Goal: Transaction & Acquisition: Purchase product/service

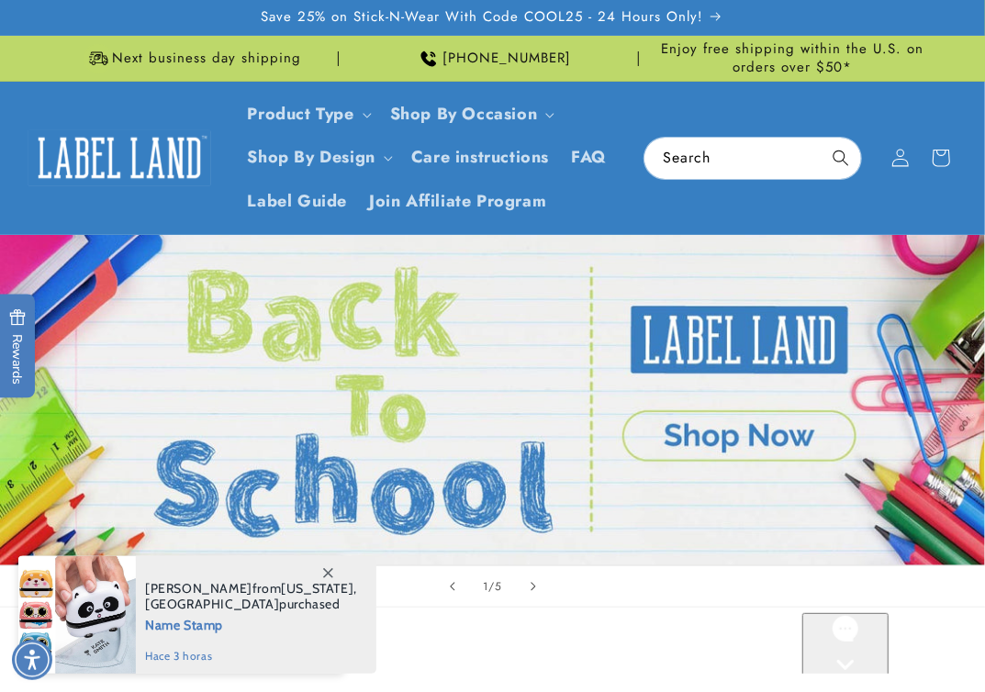
scroll to position [612, 0]
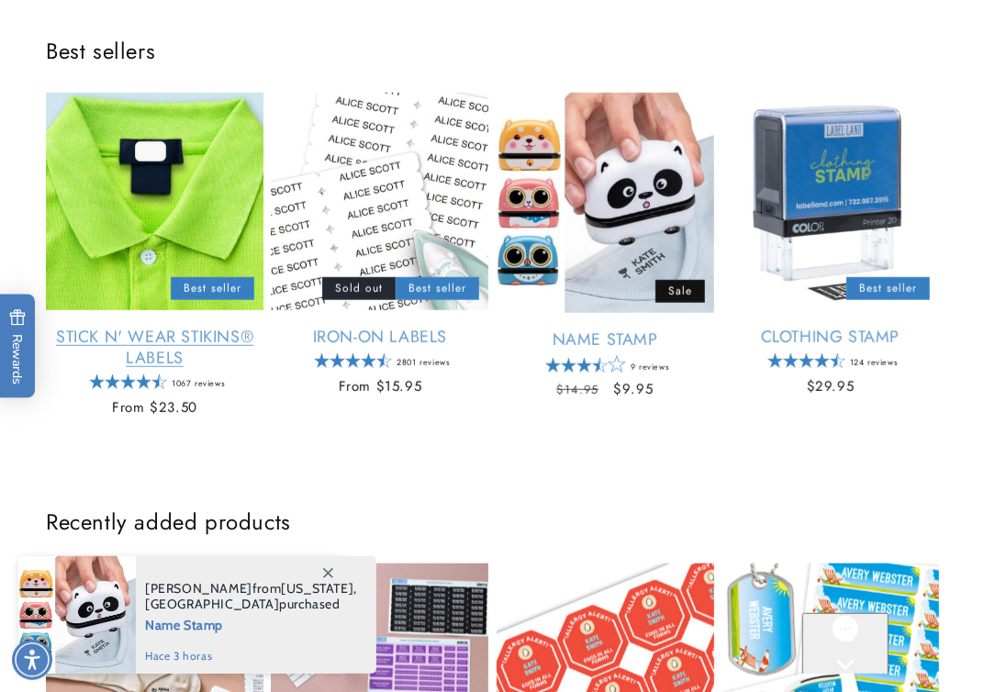
click at [107, 319] on link "Stick N' Wear Stikins® Labels" at bounding box center [155, 348] width 218 height 43
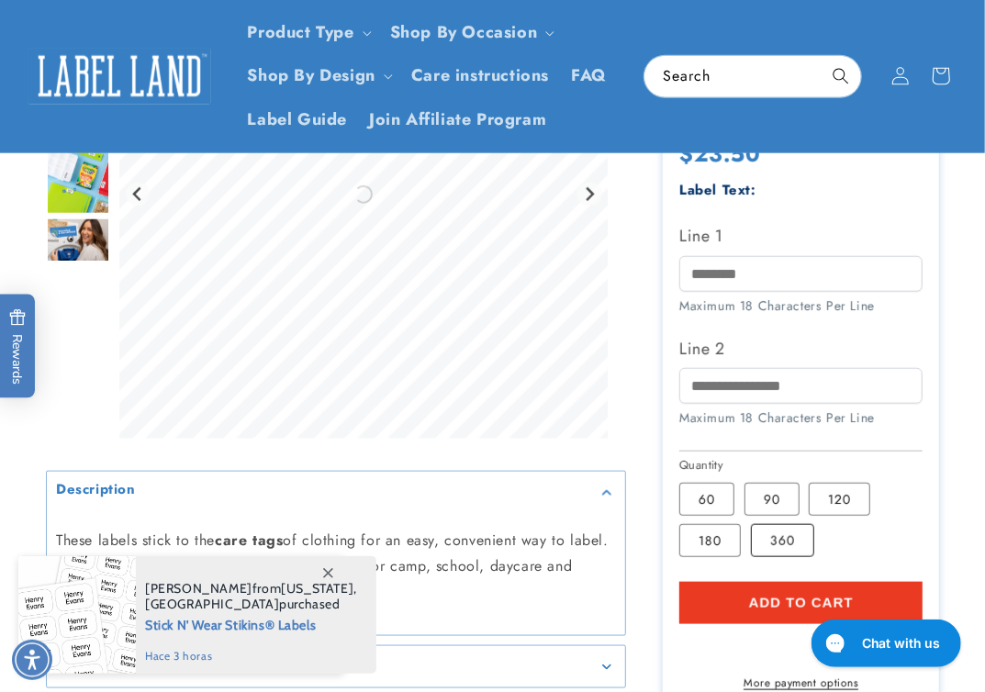
click at [782, 533] on label "360 Variant sold out or unavailable" at bounding box center [782, 540] width 63 height 33
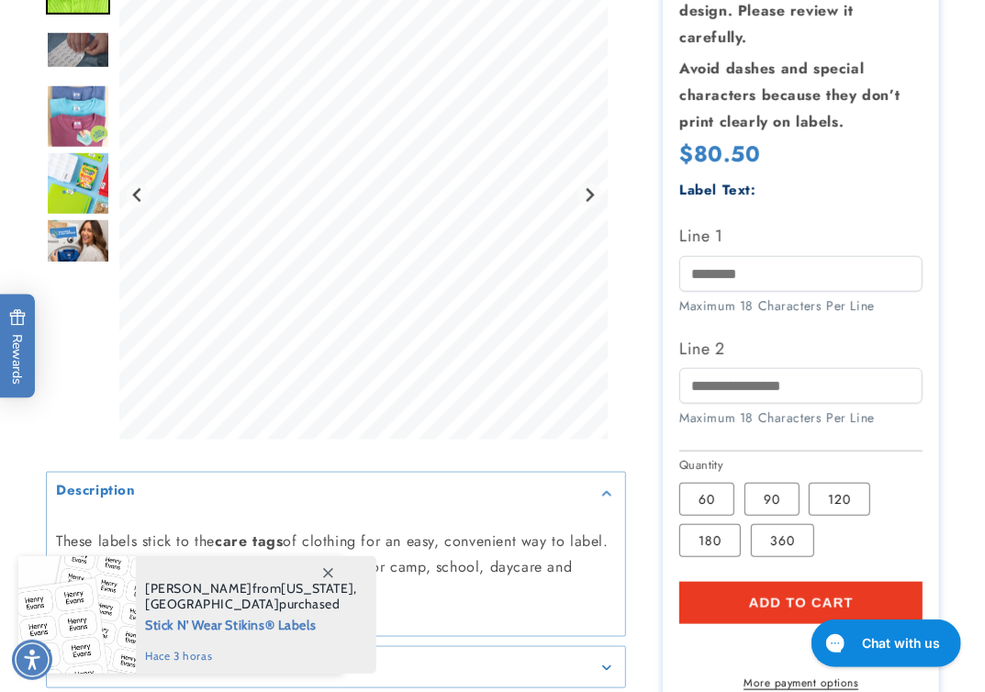
scroll to position [887, 0]
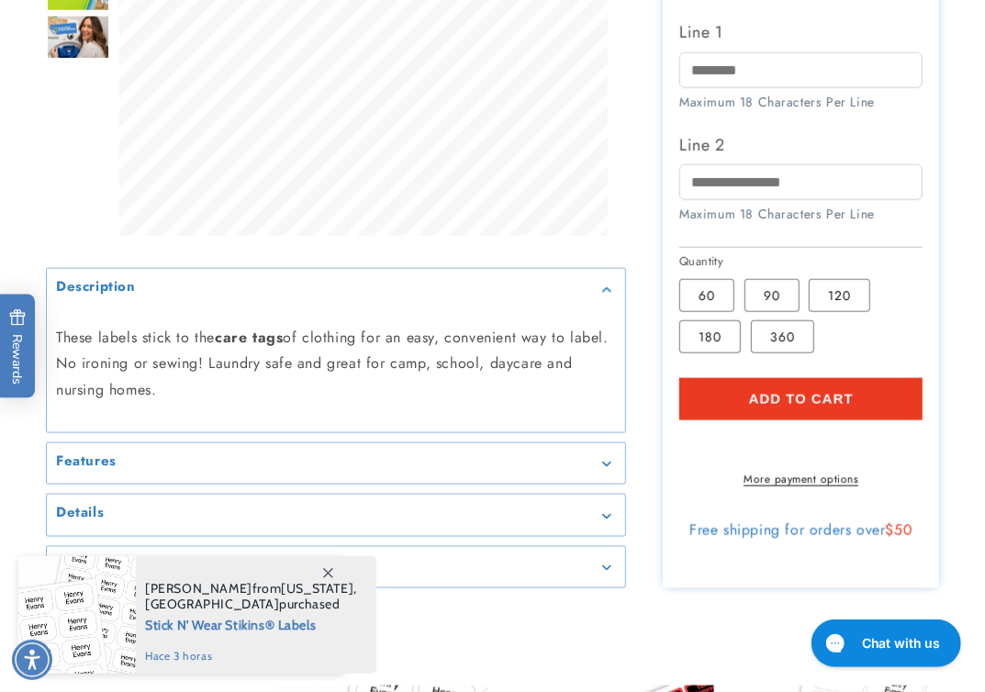
click at [791, 399] on span "Add to cart" at bounding box center [801, 399] width 105 height 17
